Goal: Find specific page/section: Find specific page/section

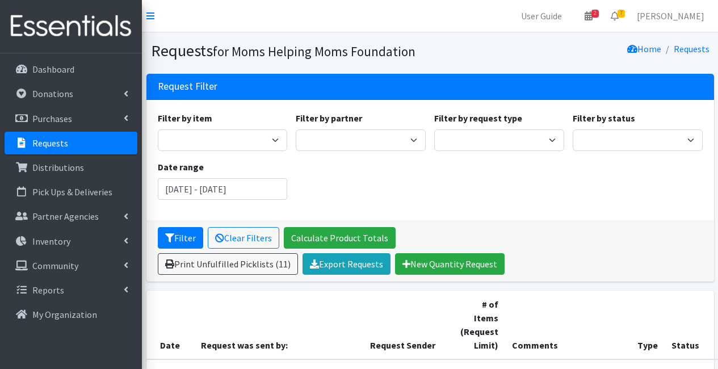
scroll to position [421, 87]
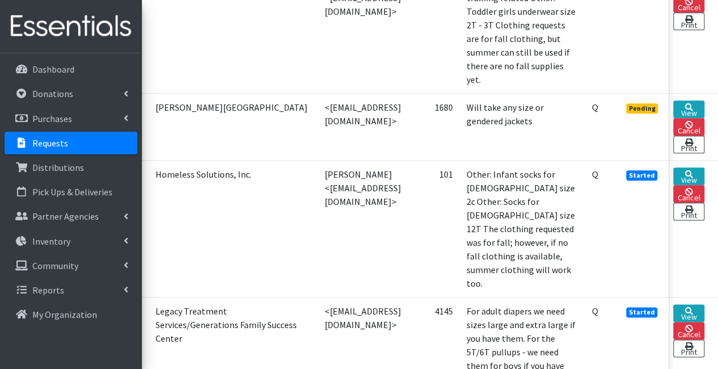
scroll to position [590, 96]
click at [680, 167] on link "View" at bounding box center [688, 176] width 31 height 18
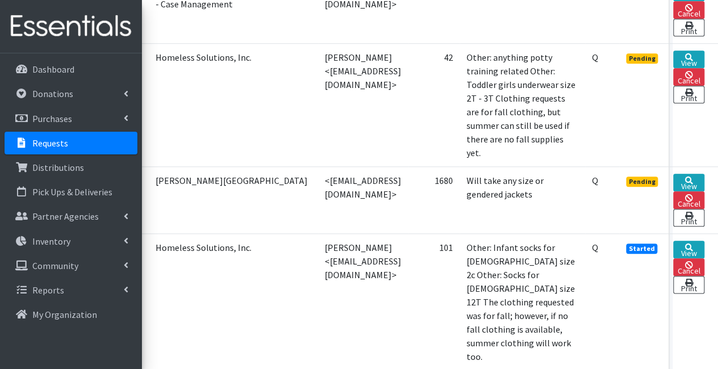
scroll to position [517, 96]
click at [677, 241] on link "View" at bounding box center [688, 250] width 31 height 18
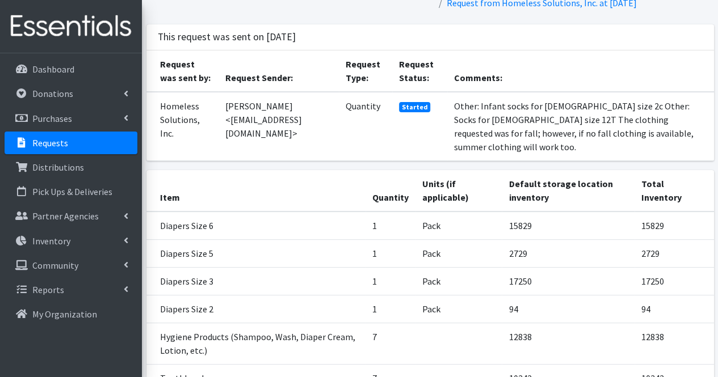
scroll to position [62, 0]
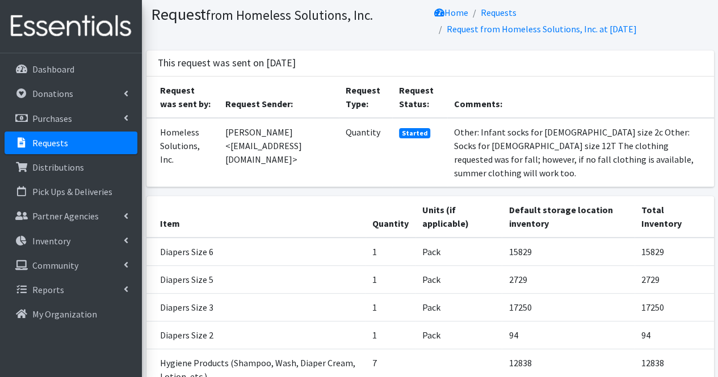
scroll to position [37, 0]
